Goal: Find contact information: Find contact information

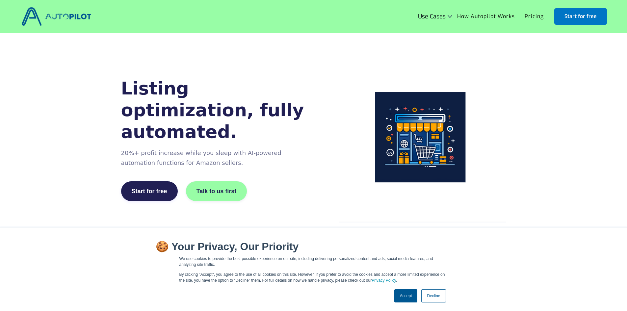
click at [435, 297] on link "Decline" at bounding box center [433, 295] width 24 height 13
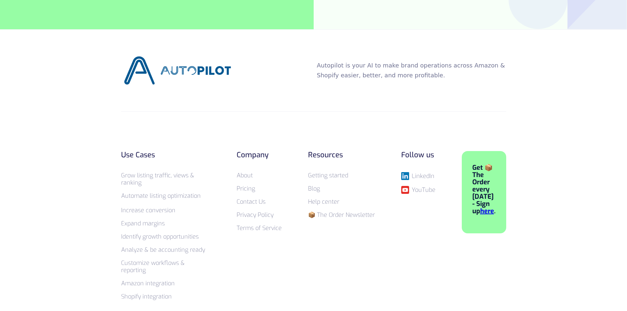
scroll to position [2579, 0]
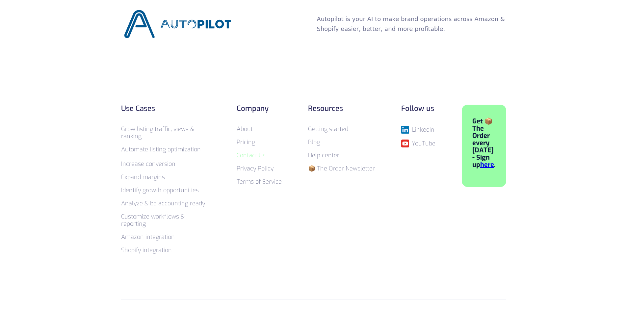
click at [248, 151] on link "Contact Us" at bounding box center [251, 155] width 29 height 8
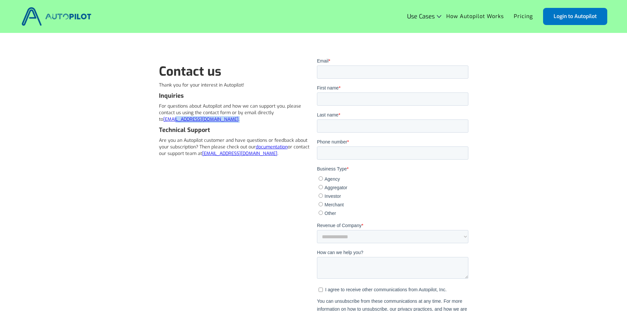
drag, startPoint x: 224, startPoint y: 118, endPoint x: 170, endPoint y: 121, distance: 54.4
click at [170, 121] on p "For questions about Autopilot and how we can support you, please contact us usi…" at bounding box center [234, 113] width 151 height 20
copy p "@[DOMAIN_NAME] ."
